Goal: Information Seeking & Learning: Learn about a topic

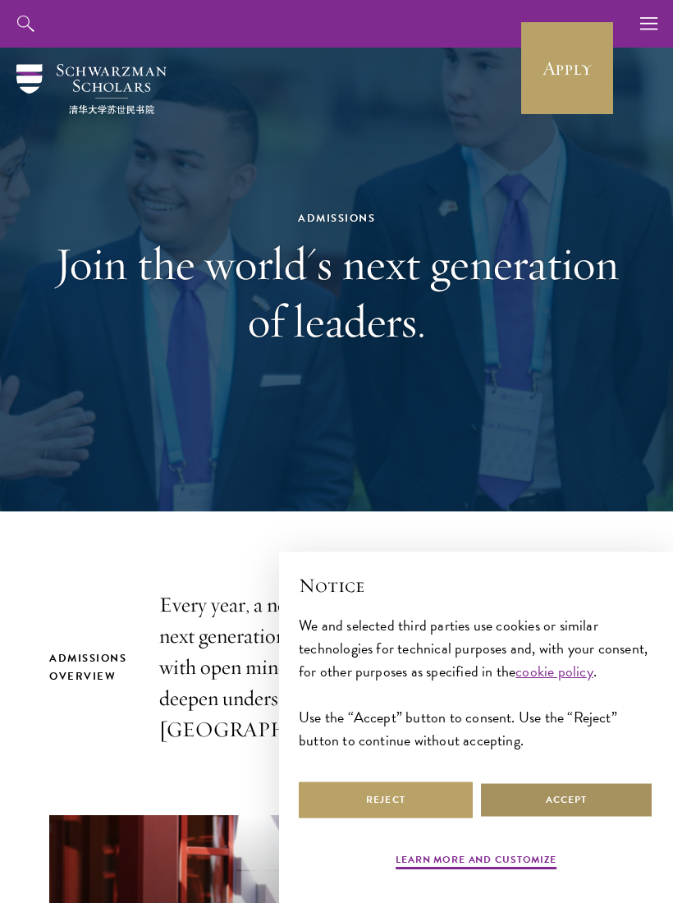
click at [555, 813] on button "Accept" at bounding box center [566, 799] width 174 height 37
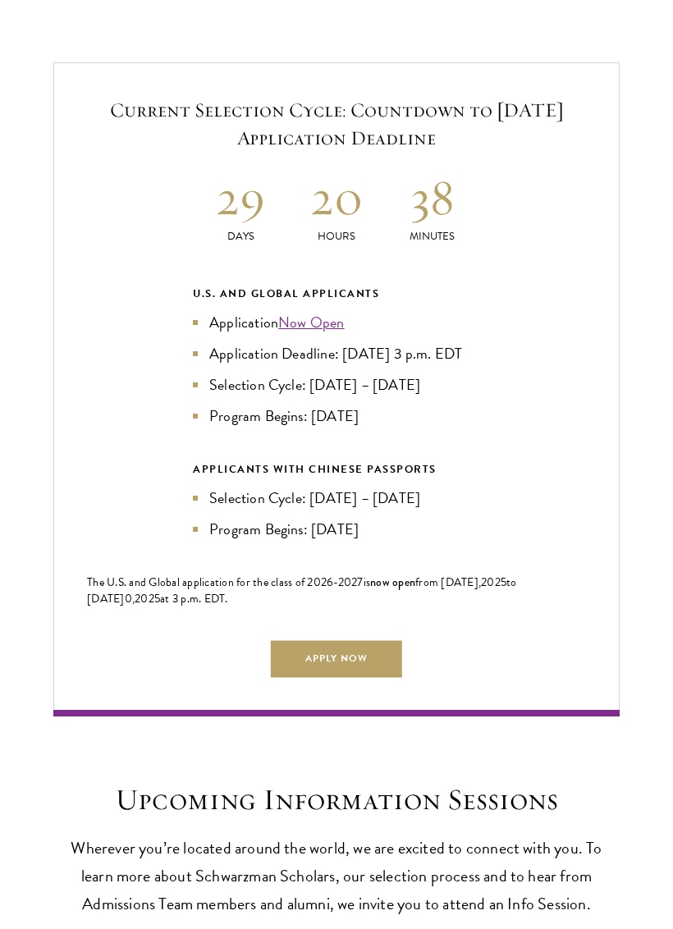
scroll to position [3149, 0]
click at [379, 658] on link "Apply Now" at bounding box center [336, 658] width 131 height 37
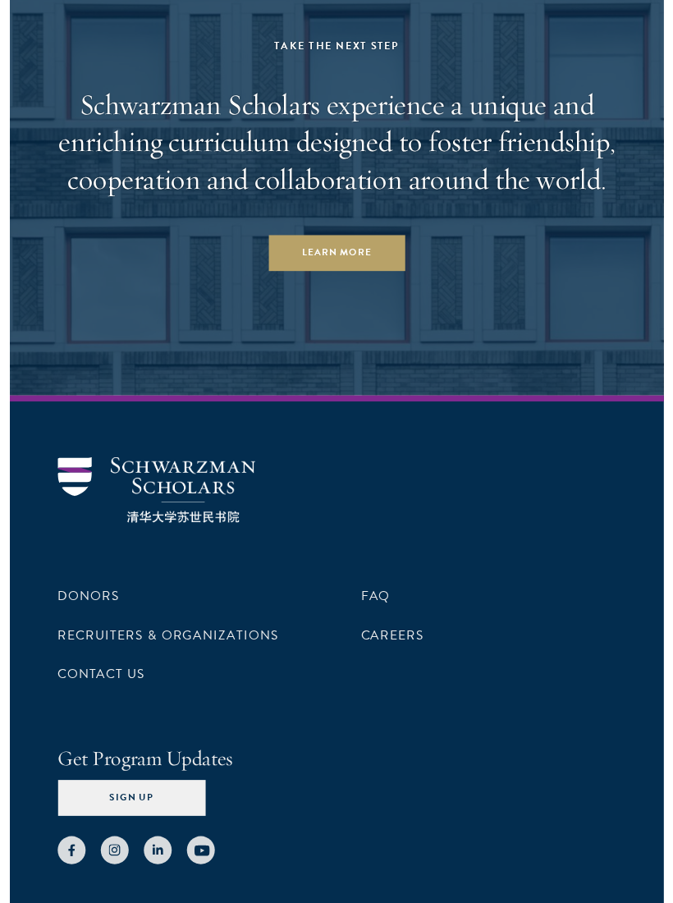
scroll to position [9040, 0]
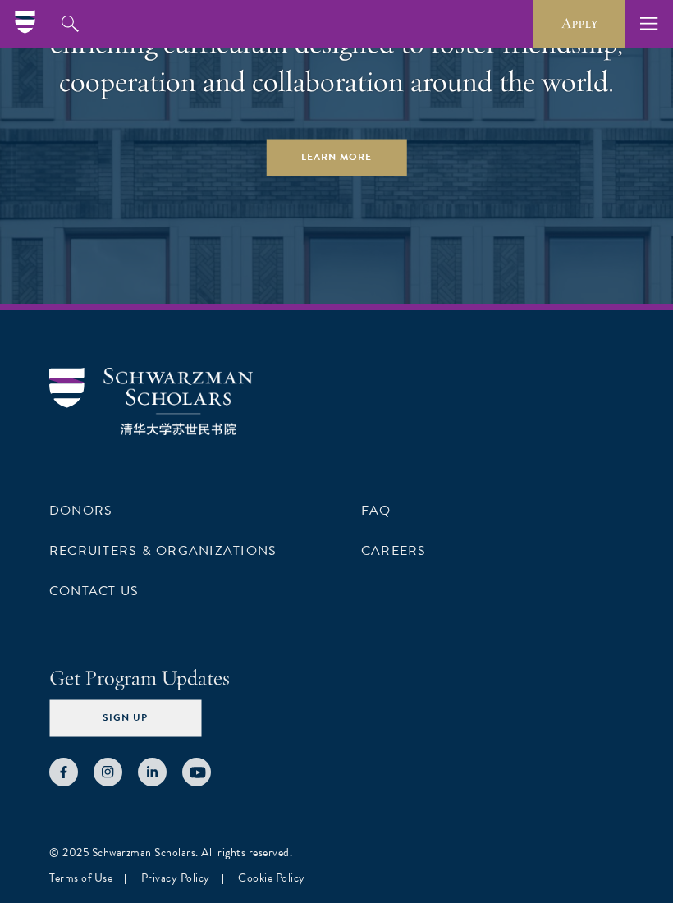
click at [401, 546] on link "Careers" at bounding box center [394, 551] width 66 height 20
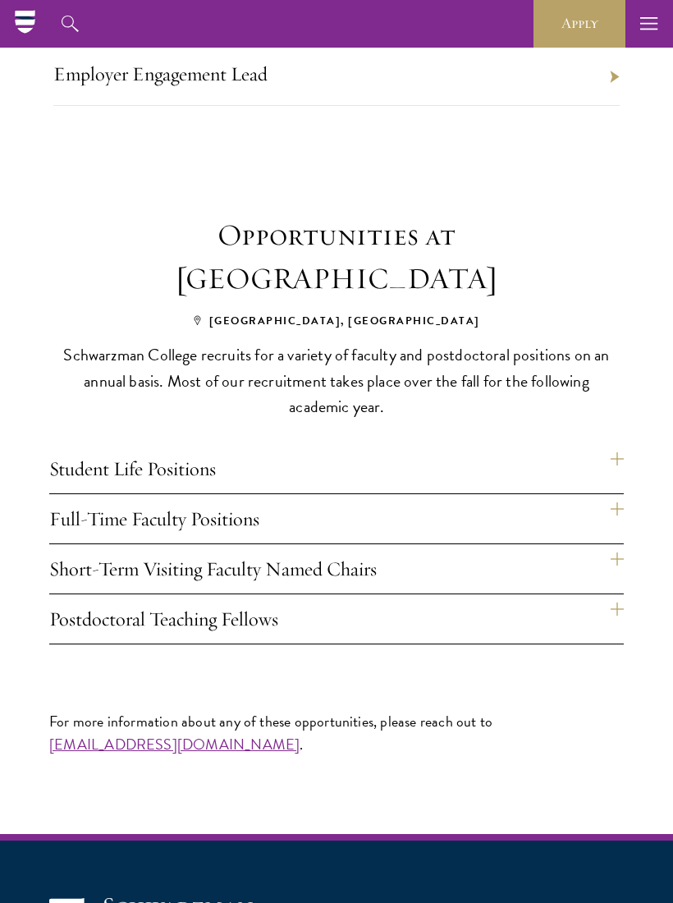
scroll to position [913, 0]
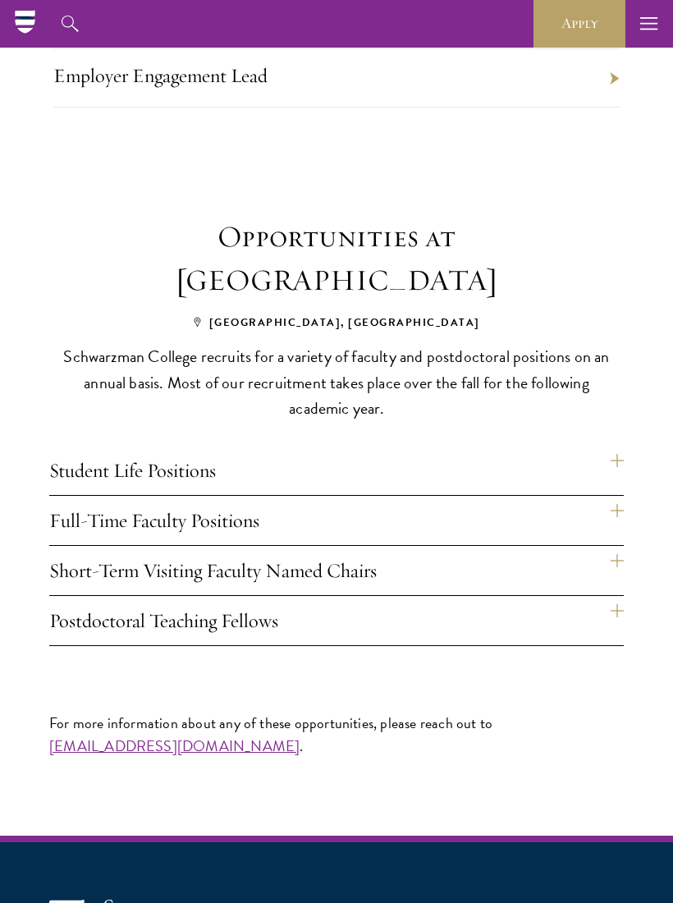
click at [620, 546] on h4 "Short-Term Visiting Faculty Named Chairs" at bounding box center [336, 570] width 574 height 49
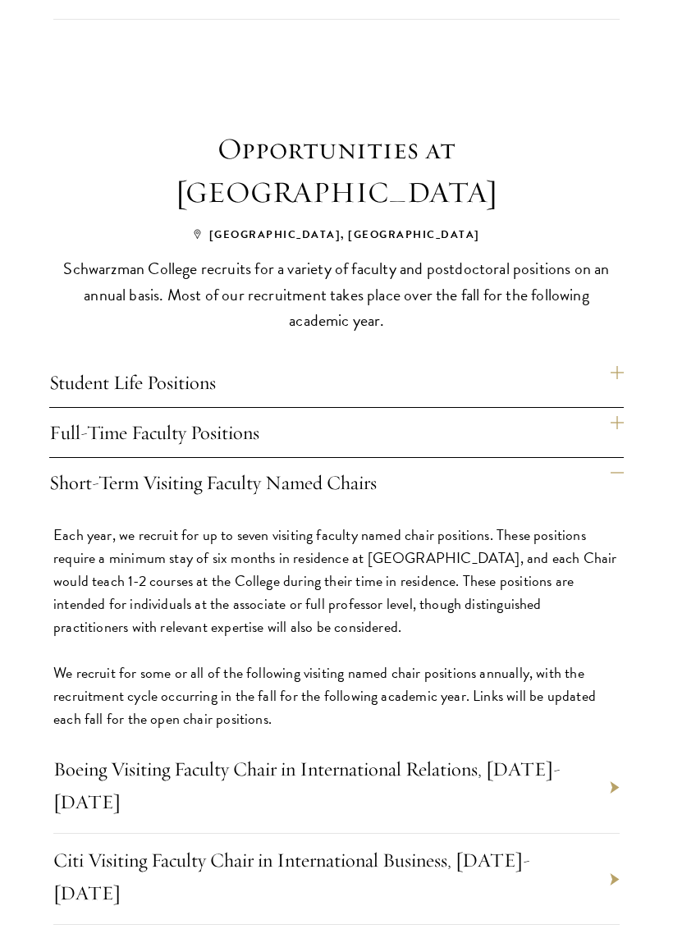
scroll to position [1001, 0]
click at [623, 458] on h4 "Short-Term Visiting Faculty Named Chairs" at bounding box center [336, 482] width 574 height 49
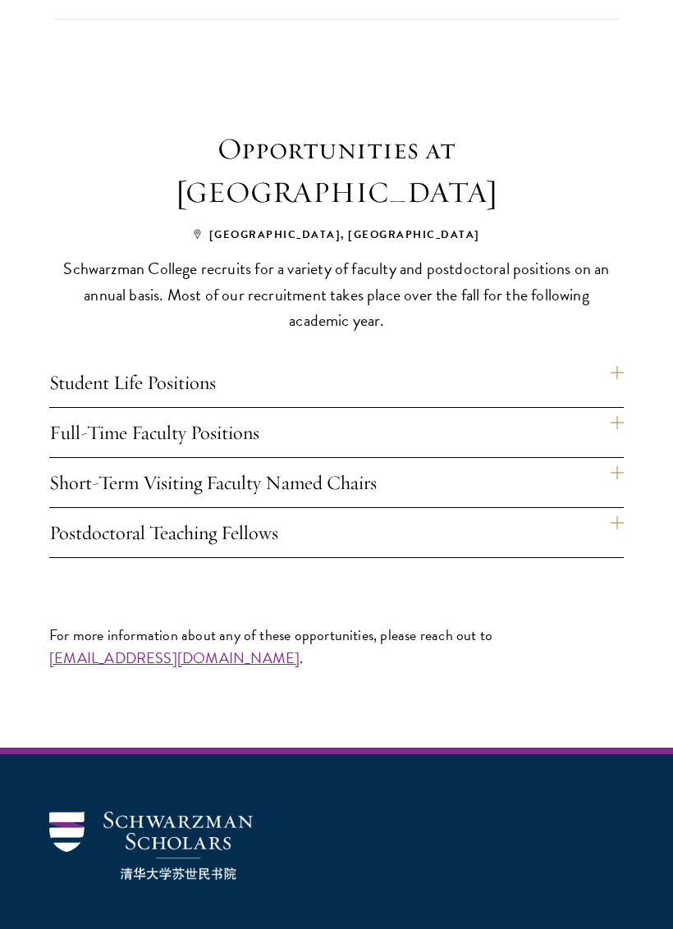
scroll to position [985, 0]
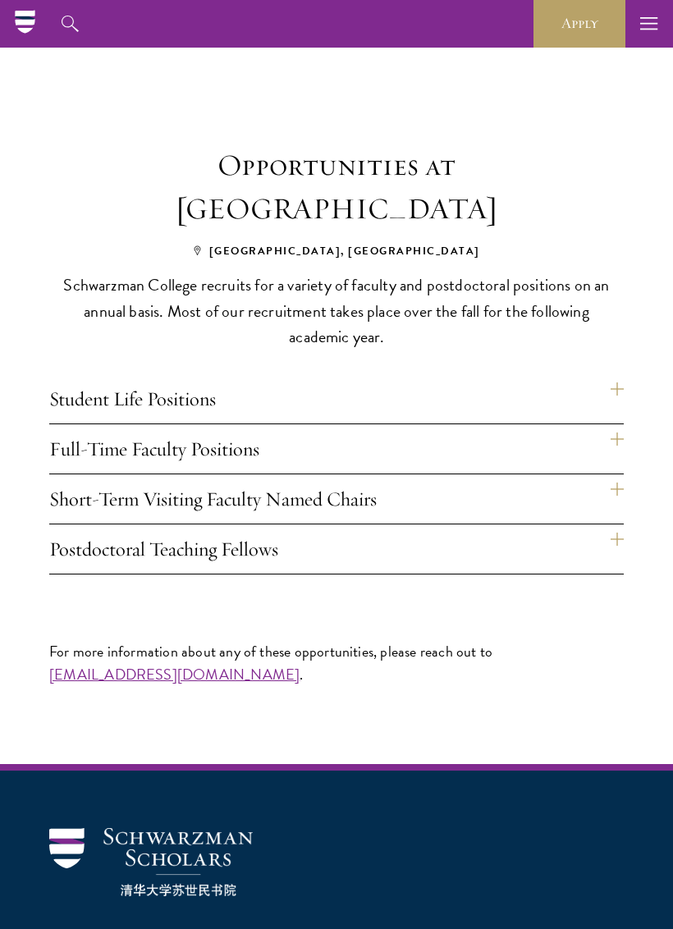
click at [622, 474] on h4 "Short-Term Visiting Faculty Named Chairs" at bounding box center [336, 498] width 574 height 49
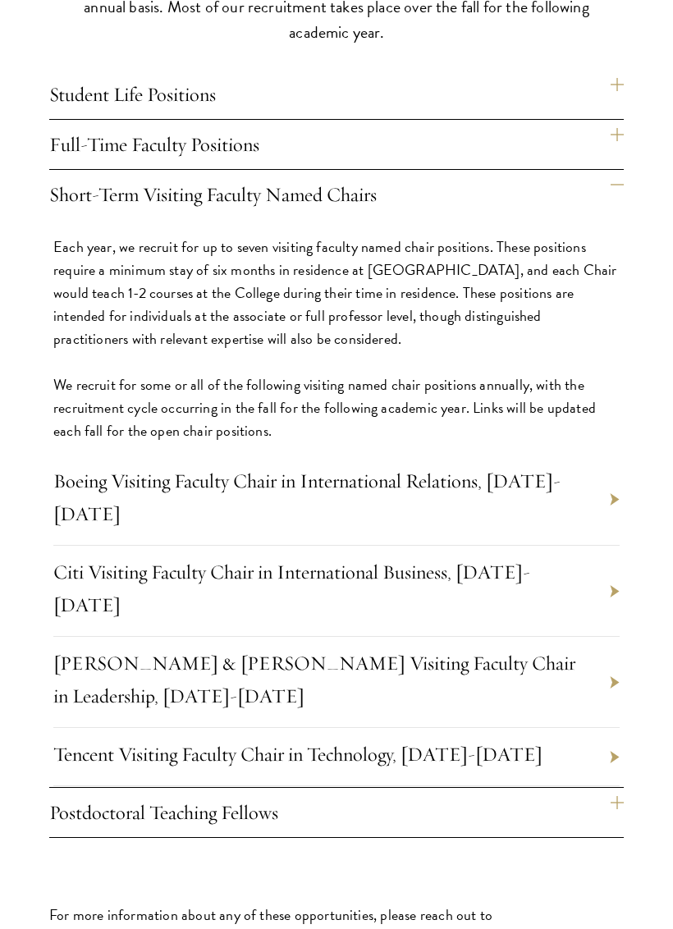
scroll to position [1289, 0]
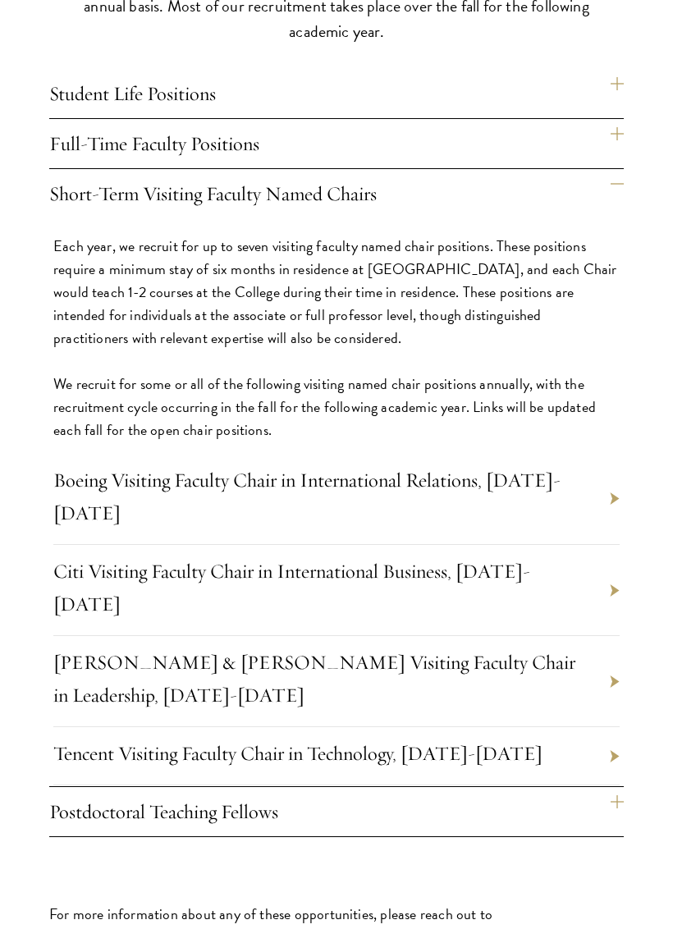
click at [624, 425] on section "Opportunities at Schwarzman College Beijing, China Schwarzman College recruits …" at bounding box center [336, 337] width 673 height 999
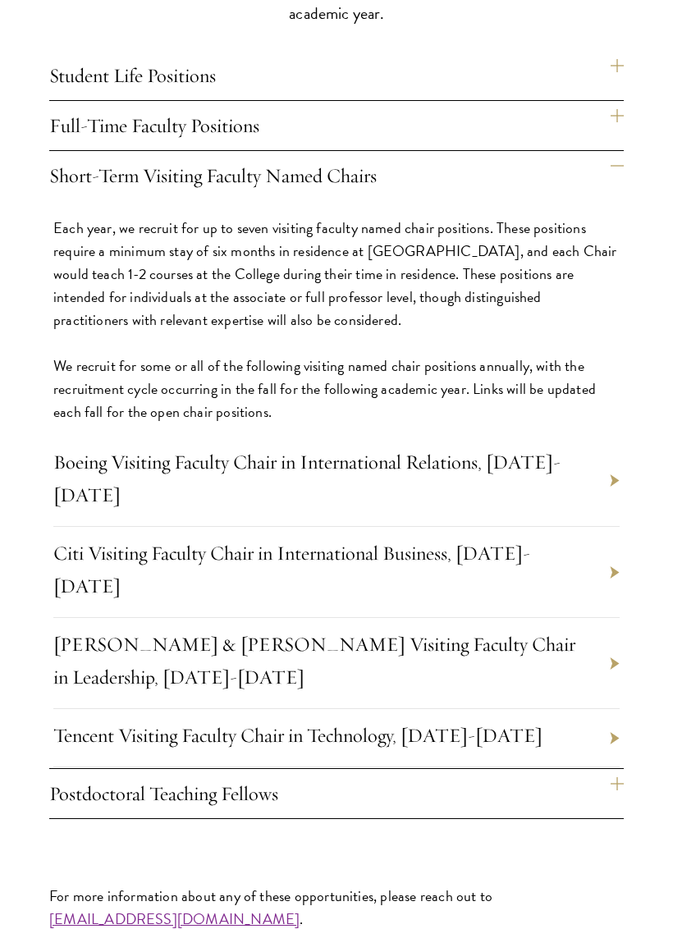
scroll to position [1308, 0]
click at [619, 436] on li "Boeing Visiting Faculty Chair in International Relations, 2025-2026" at bounding box center [336, 481] width 566 height 91
click at [612, 436] on li "Boeing Visiting Faculty Chair in International Relations, 2025-2026" at bounding box center [336, 481] width 566 height 91
click at [614, 436] on li "Boeing Visiting Faculty Chair in International Relations, 2025-2026" at bounding box center [336, 481] width 566 height 91
click at [615, 436] on li "Boeing Visiting Faculty Chair in International Relations, 2025-2026" at bounding box center [336, 481] width 566 height 91
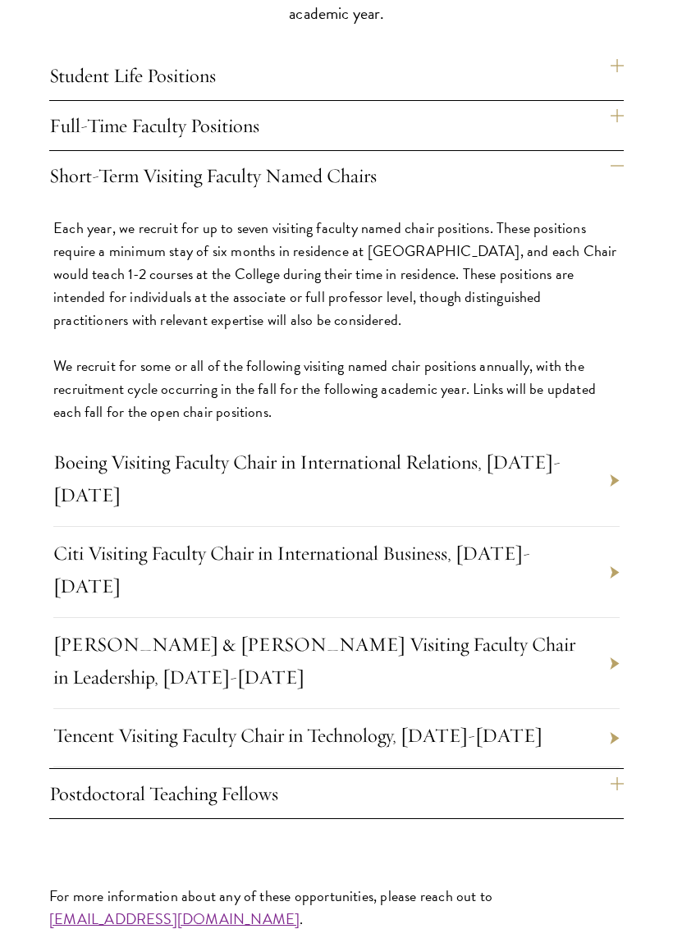
click at [492, 450] on link "Boeing Visiting Faculty Chair in International Relations, 2025-2026" at bounding box center [306, 478] width 507 height 57
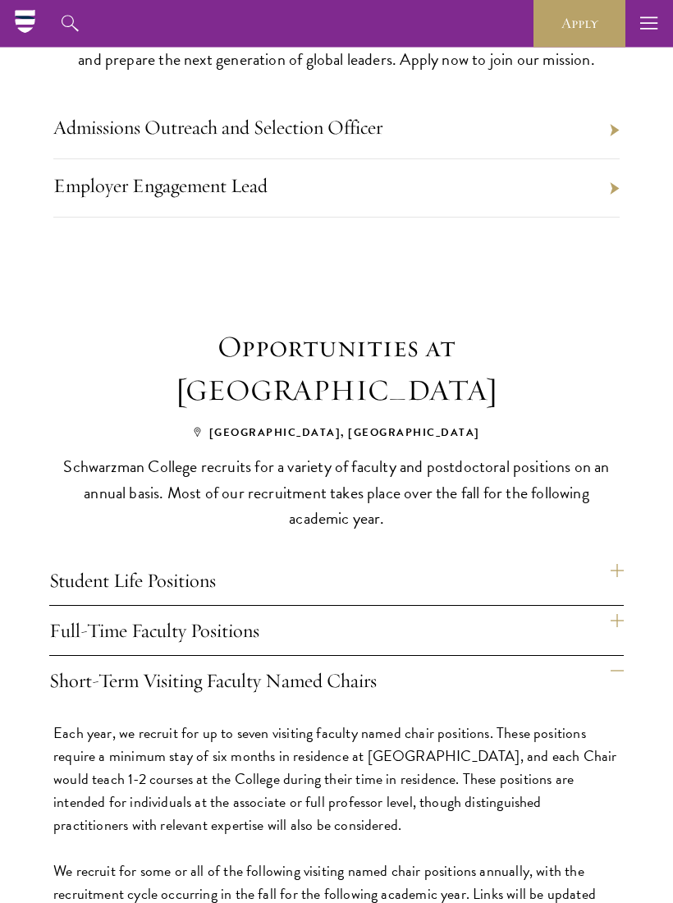
scroll to position [803, 0]
click at [543, 555] on h4 "Student Life Positions" at bounding box center [336, 579] width 574 height 49
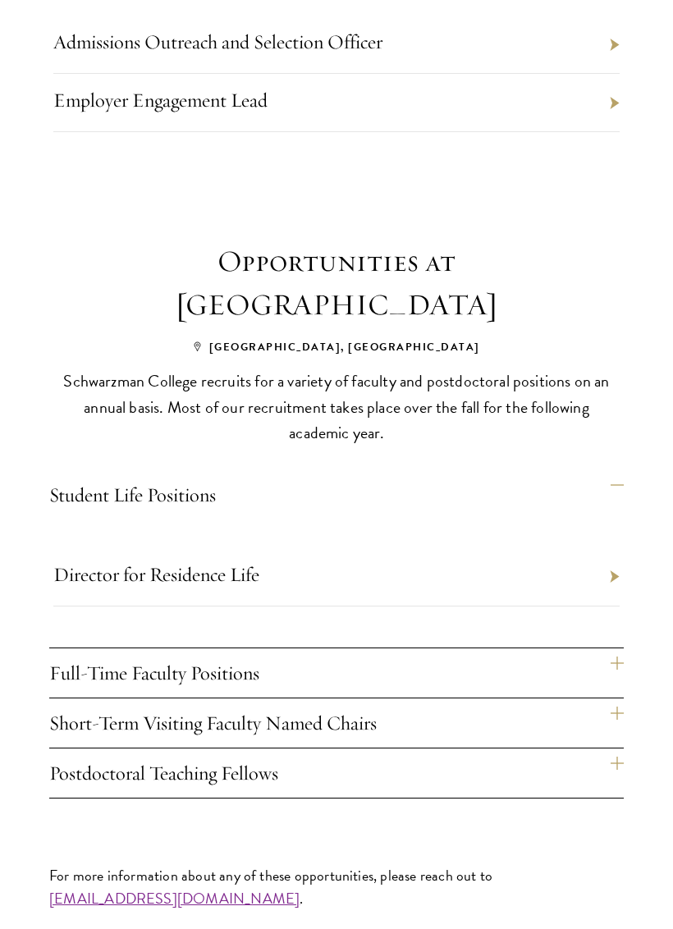
scroll to position [890, 0]
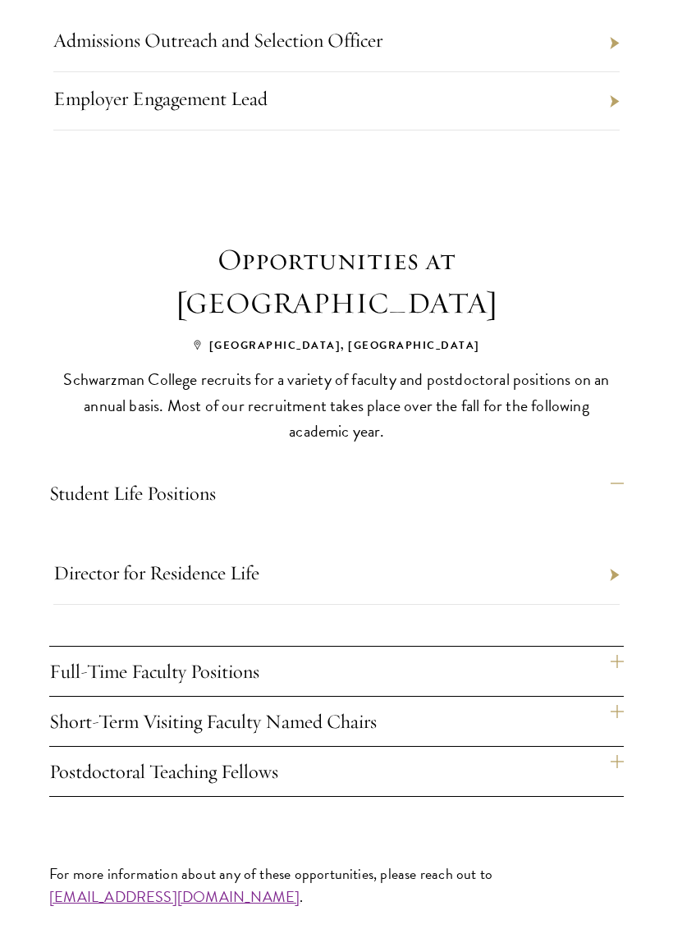
click at [555, 647] on h4 "Full-Time Faculty Positions" at bounding box center [336, 671] width 574 height 49
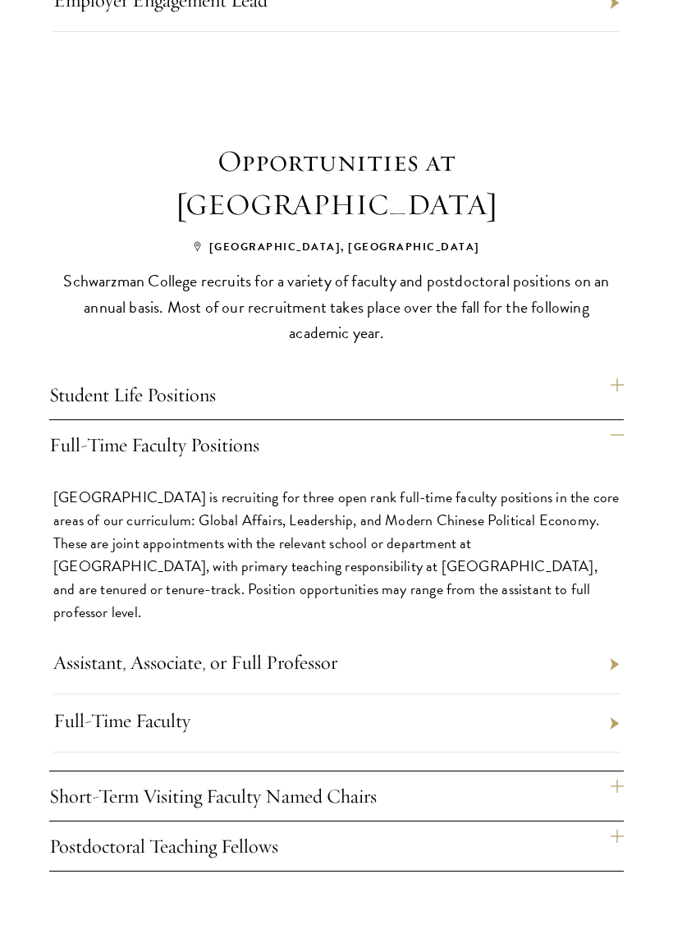
scroll to position [997, 0]
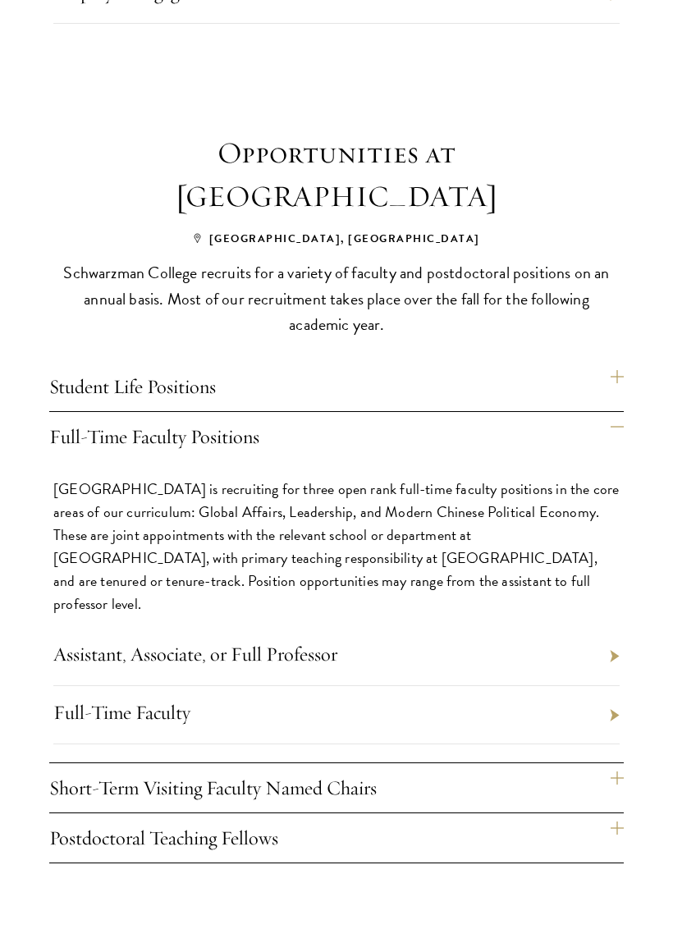
click at [597, 628] on li "Assistant, Associate, or Full Professor" at bounding box center [336, 657] width 566 height 58
click at [618, 628] on li "Assistant, Associate, or Full Professor" at bounding box center [336, 657] width 566 height 58
click at [301, 642] on link "Assistant, Associate, or Full Professor" at bounding box center [195, 654] width 284 height 25
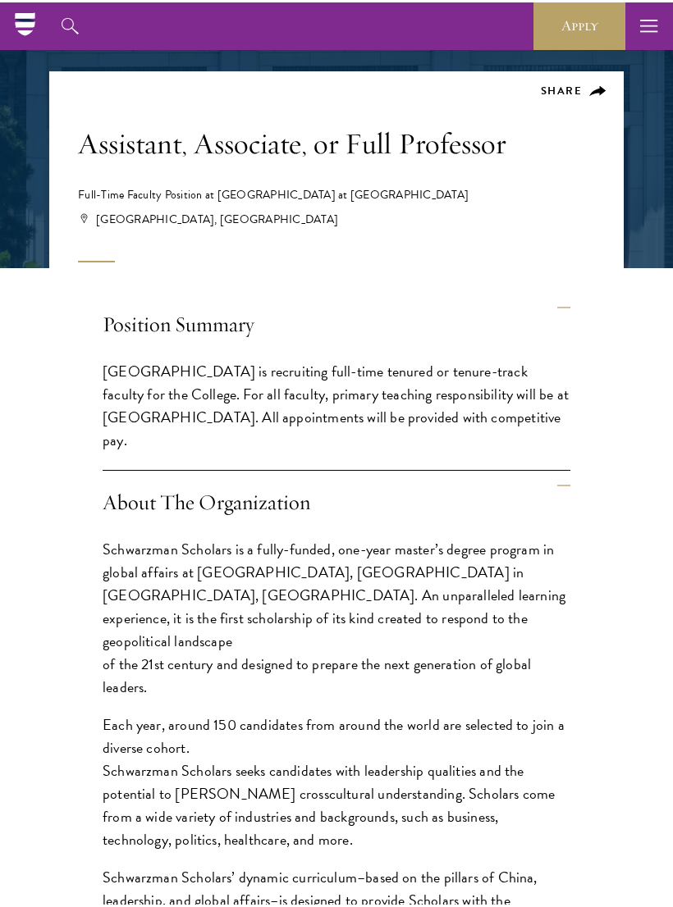
scroll to position [257, 0]
